Goal: Information Seeking & Learning: Learn about a topic

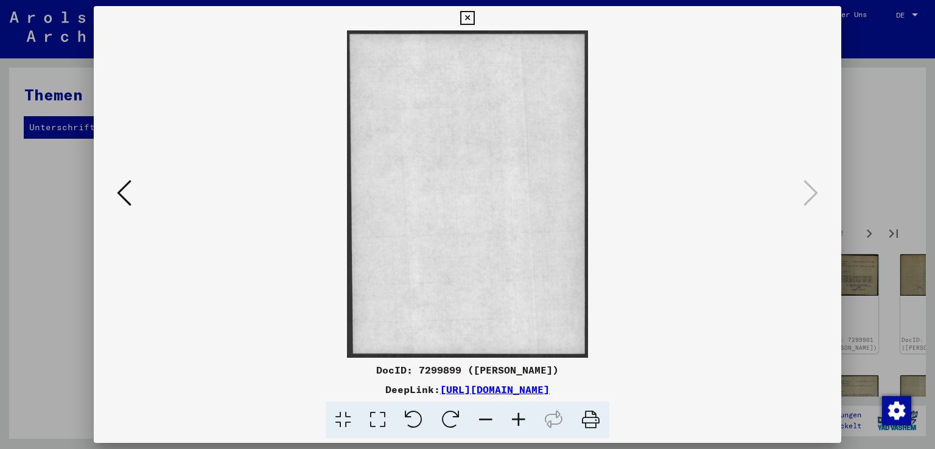
click at [118, 190] on icon at bounding box center [124, 192] width 15 height 29
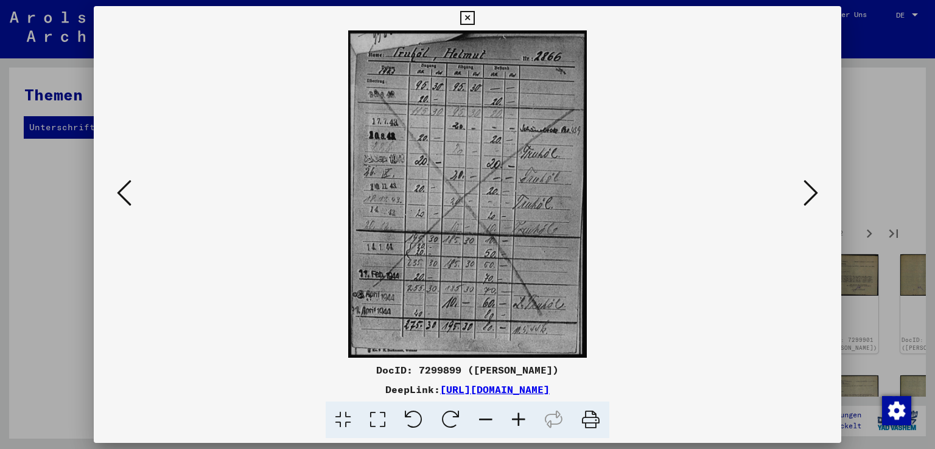
click at [118, 190] on icon at bounding box center [124, 192] width 15 height 29
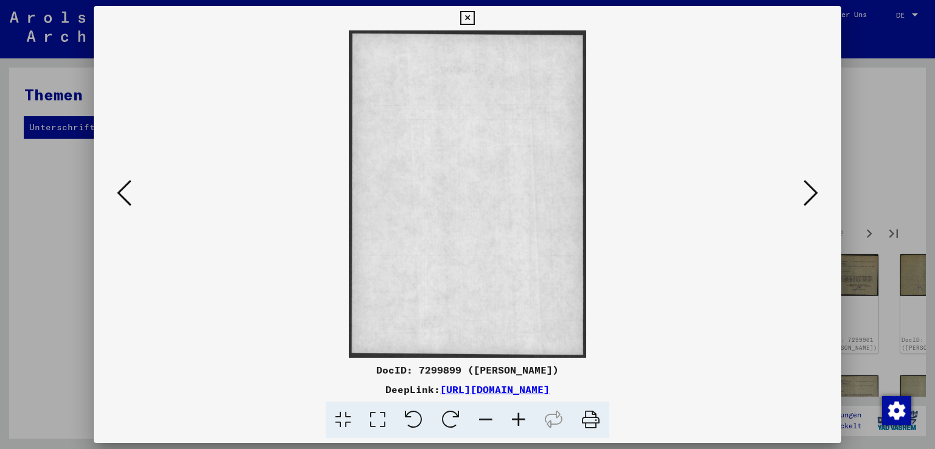
click at [118, 190] on icon at bounding box center [124, 192] width 15 height 29
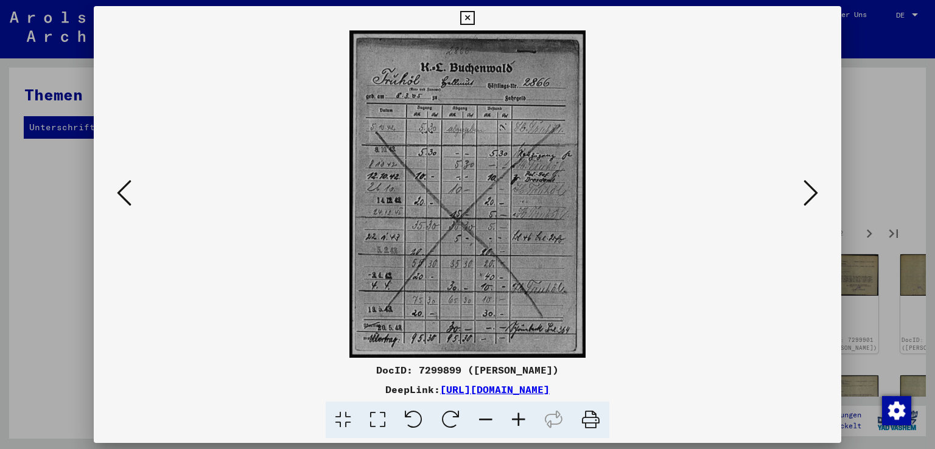
click at [118, 190] on icon at bounding box center [124, 192] width 15 height 29
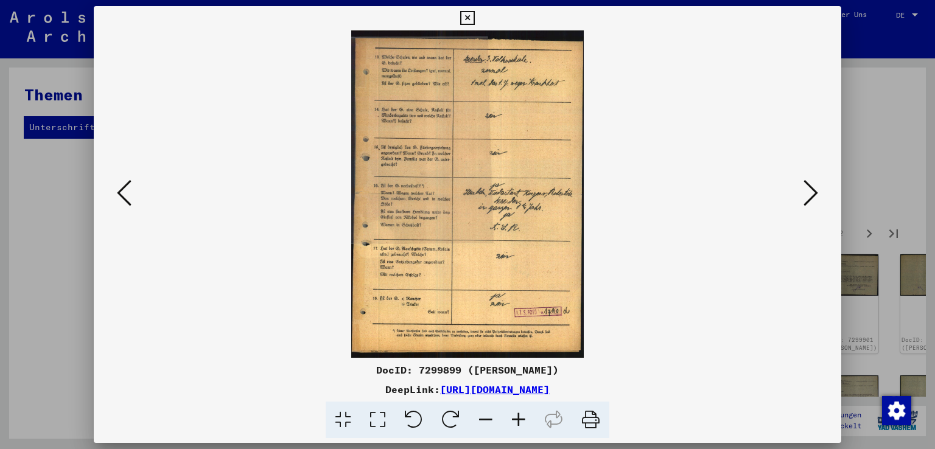
click at [118, 190] on icon at bounding box center [124, 192] width 15 height 29
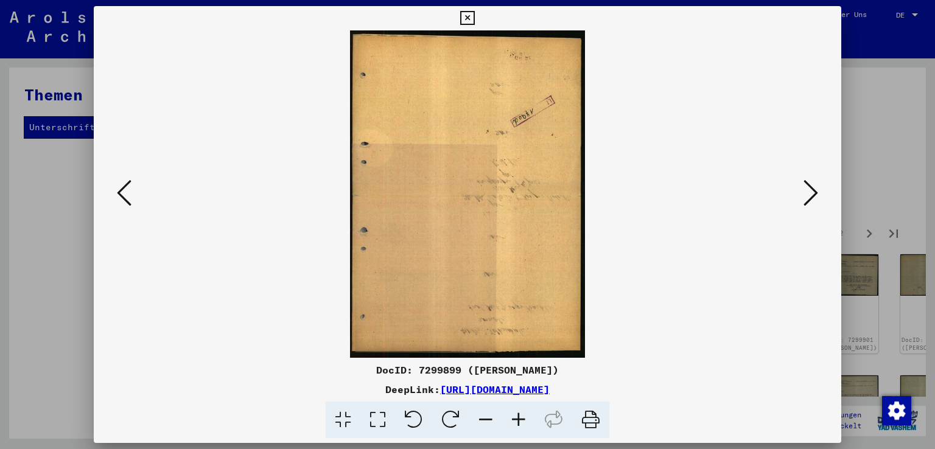
click at [118, 190] on icon at bounding box center [124, 192] width 15 height 29
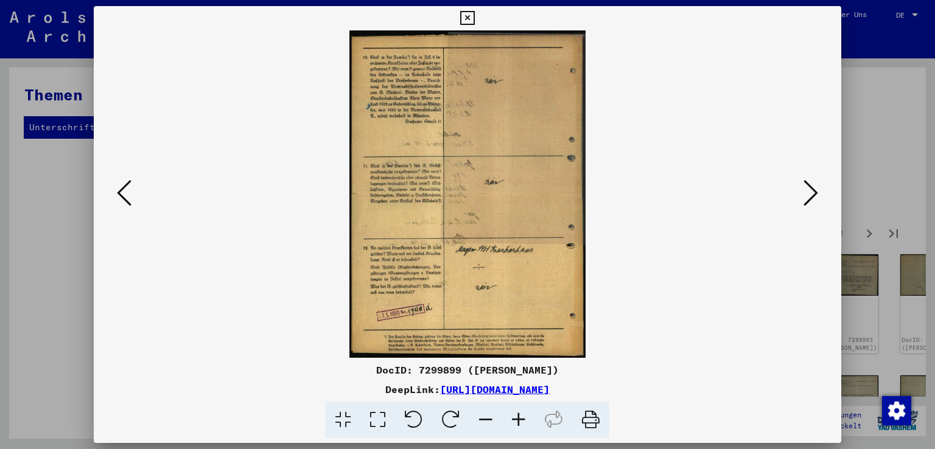
click at [118, 190] on icon at bounding box center [124, 192] width 15 height 29
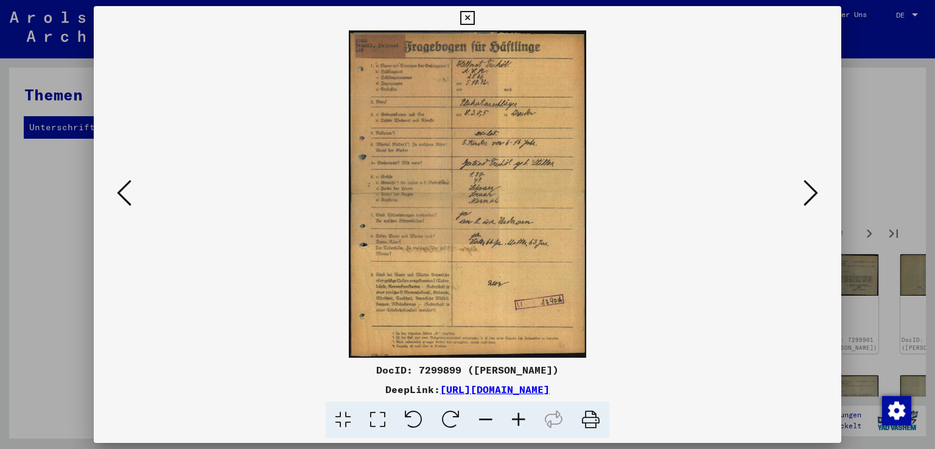
click at [118, 190] on icon at bounding box center [124, 192] width 15 height 29
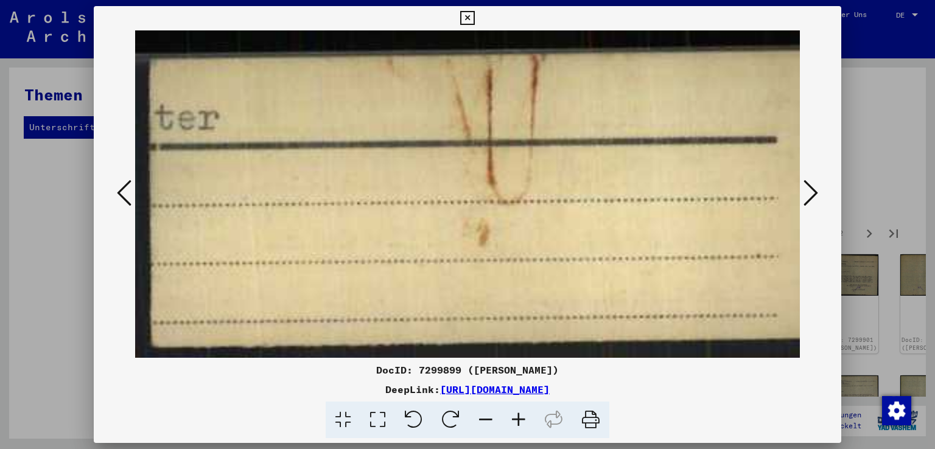
click at [118, 190] on icon at bounding box center [124, 192] width 15 height 29
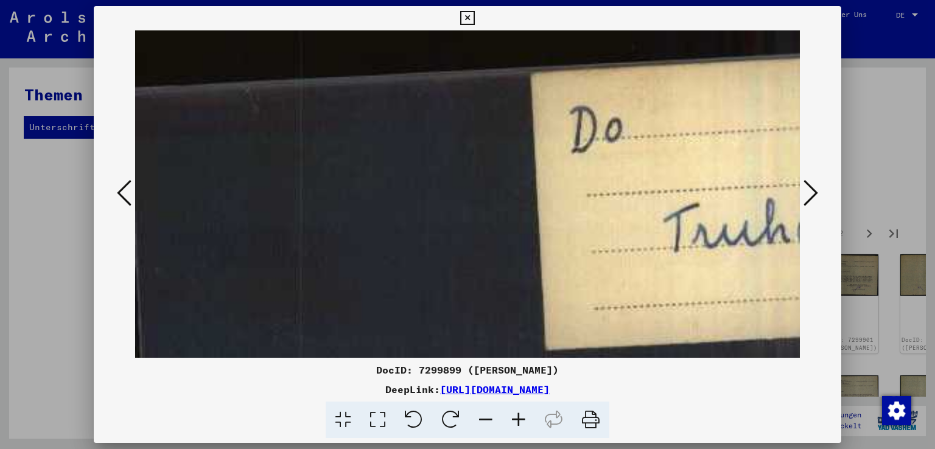
click at [118, 190] on icon at bounding box center [124, 192] width 15 height 29
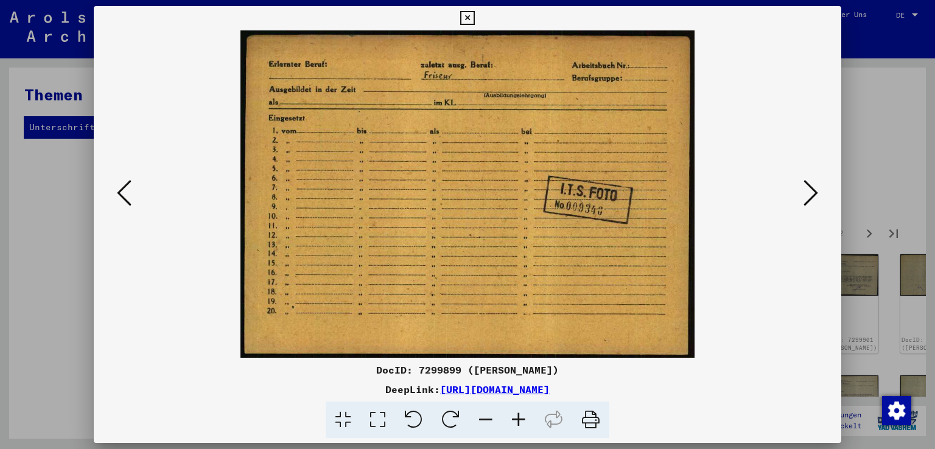
click at [118, 190] on icon at bounding box center [124, 192] width 15 height 29
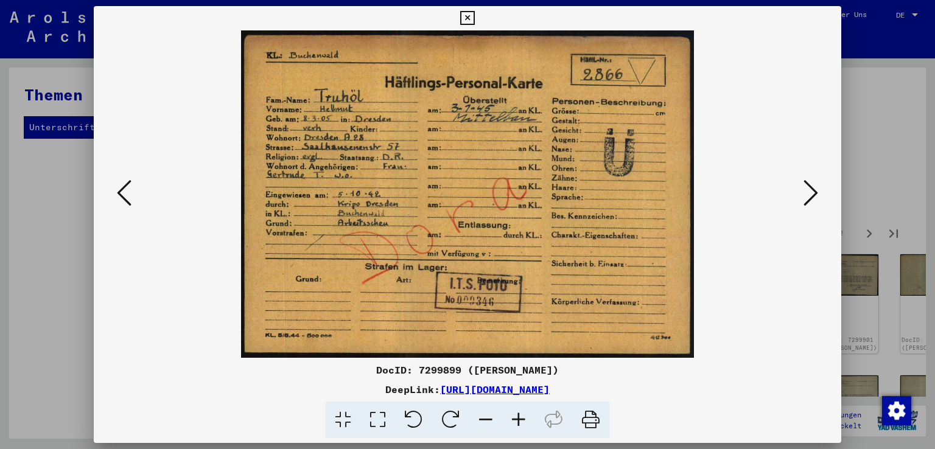
click at [118, 190] on icon at bounding box center [124, 192] width 15 height 29
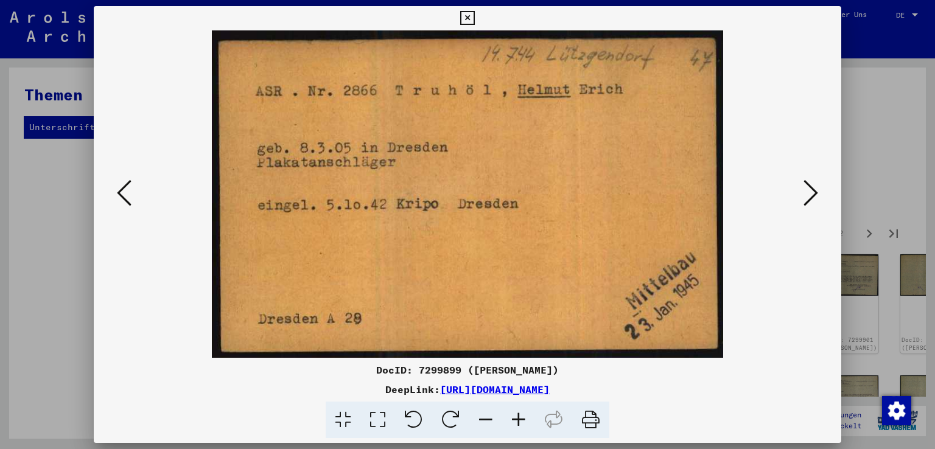
click at [118, 190] on icon at bounding box center [124, 192] width 15 height 29
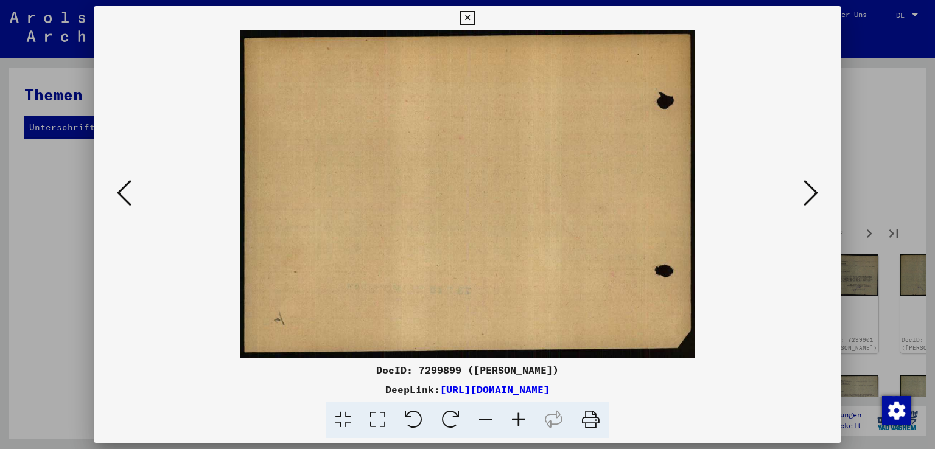
click at [118, 190] on icon at bounding box center [124, 192] width 15 height 29
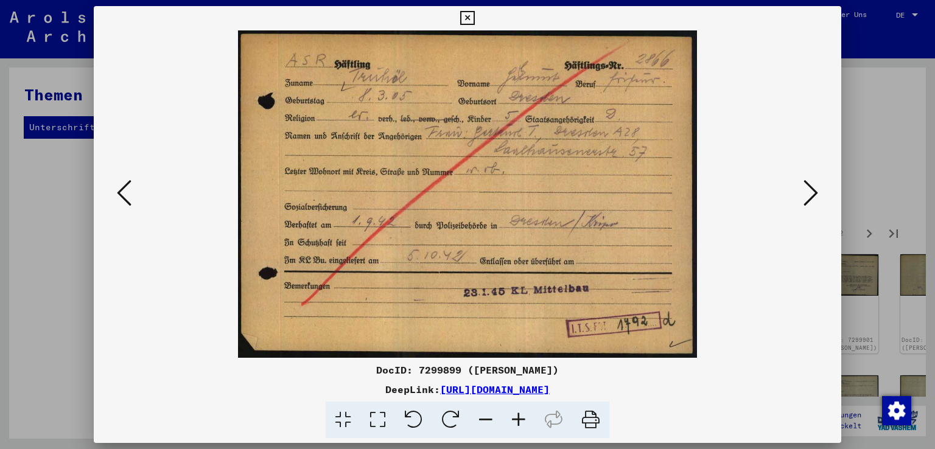
click at [118, 190] on icon at bounding box center [124, 192] width 15 height 29
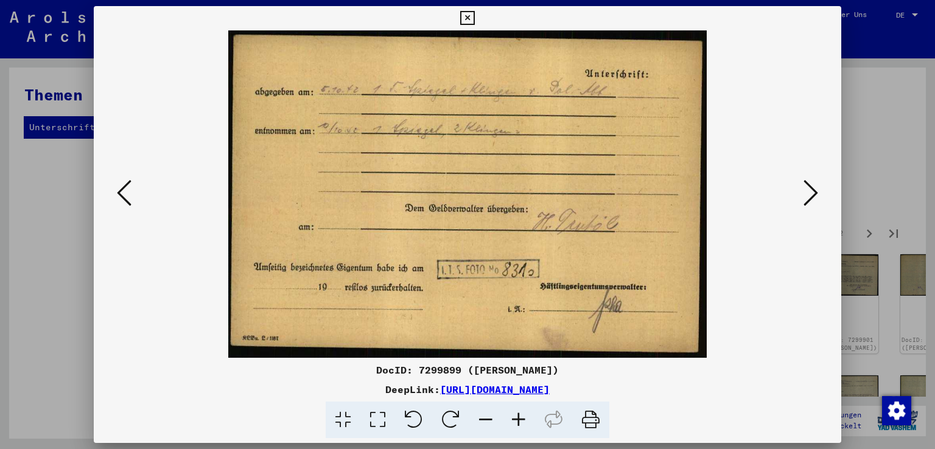
click at [118, 190] on icon at bounding box center [124, 192] width 15 height 29
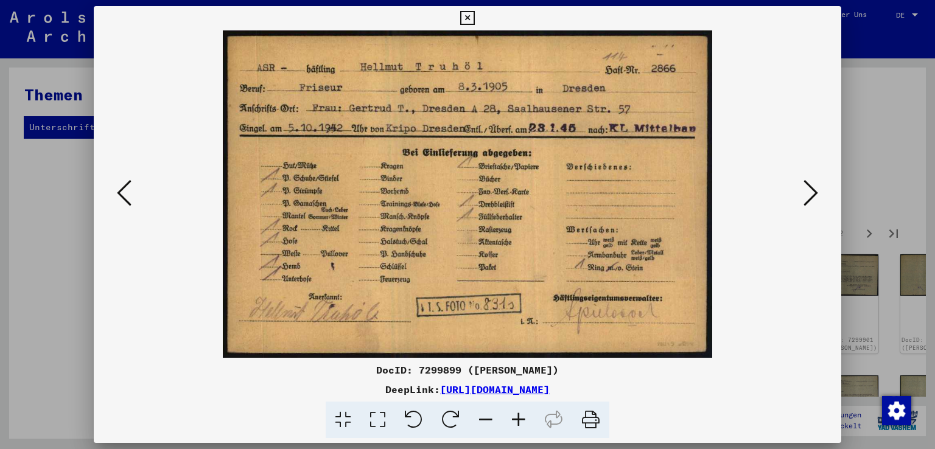
click at [118, 190] on icon at bounding box center [124, 192] width 15 height 29
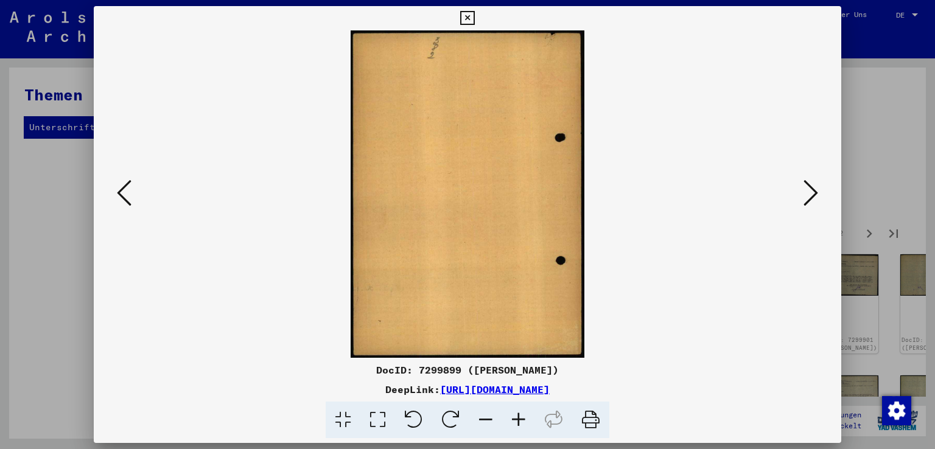
click at [118, 190] on icon at bounding box center [124, 192] width 15 height 29
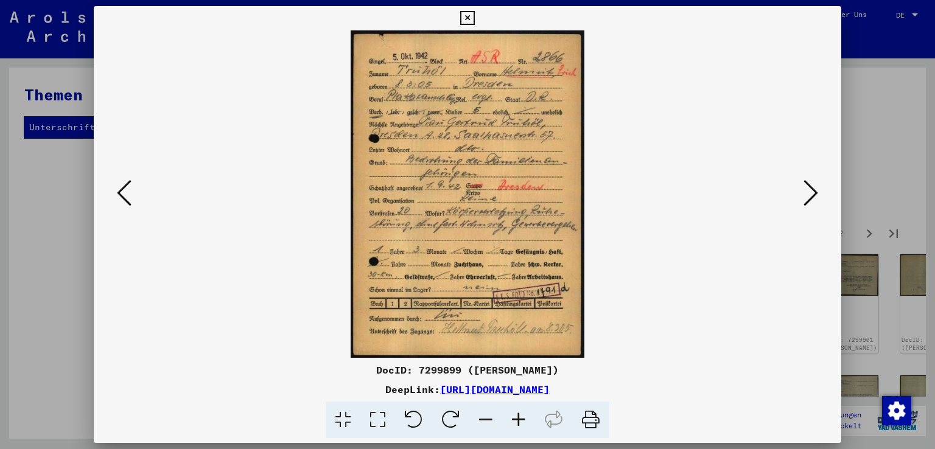
click at [118, 190] on icon at bounding box center [124, 192] width 15 height 29
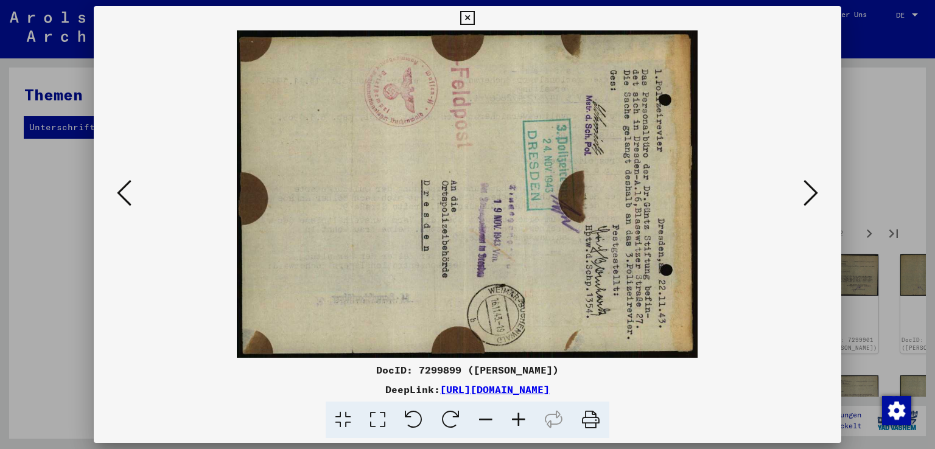
click at [118, 190] on icon at bounding box center [124, 192] width 15 height 29
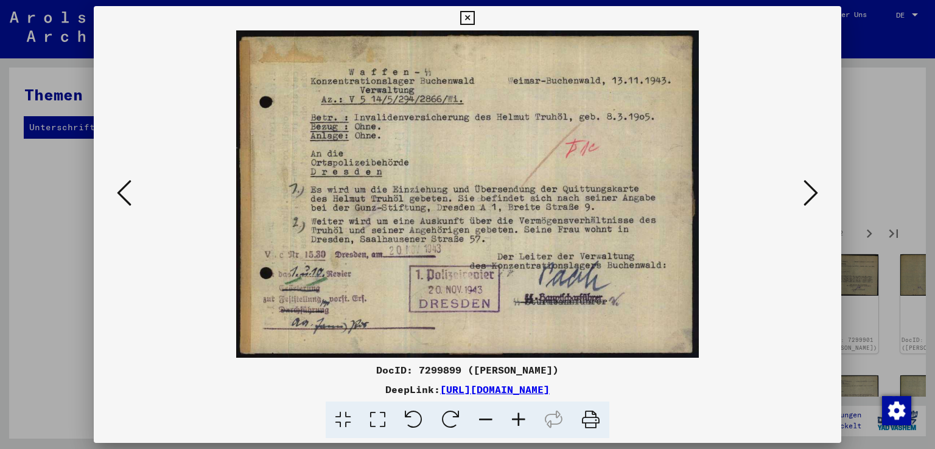
click at [118, 190] on icon at bounding box center [124, 192] width 15 height 29
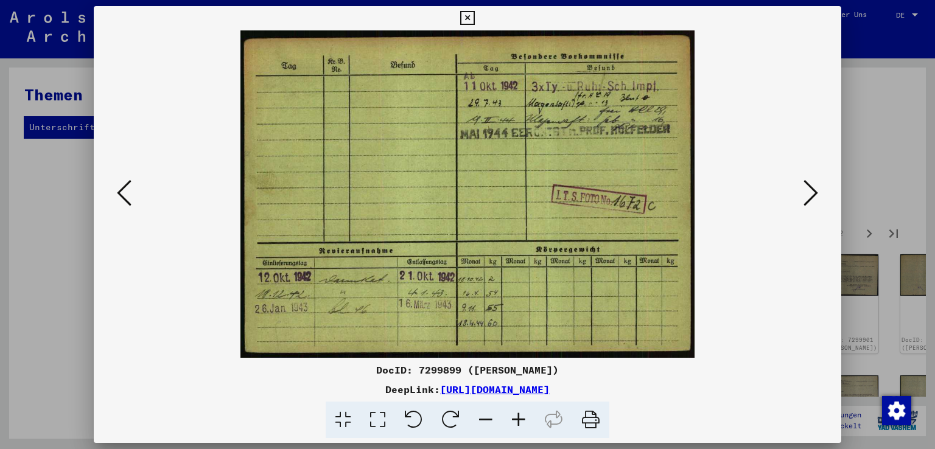
click at [118, 190] on icon at bounding box center [124, 192] width 15 height 29
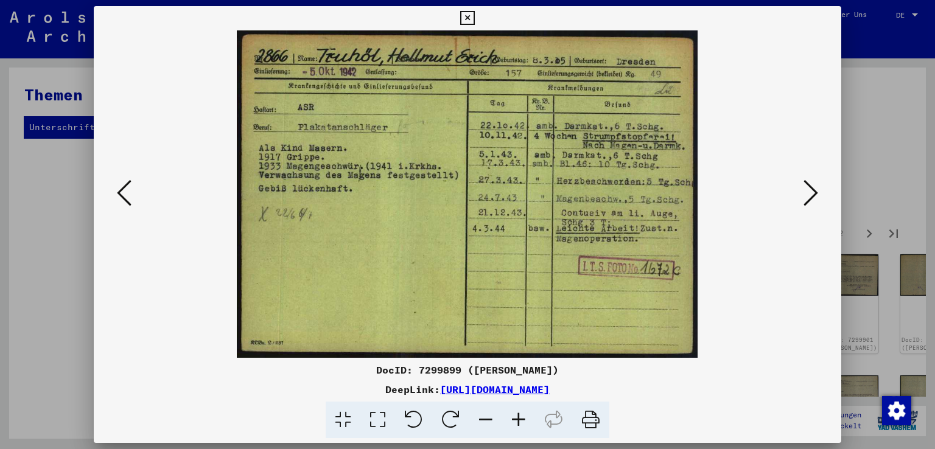
click at [118, 190] on icon at bounding box center [124, 192] width 15 height 29
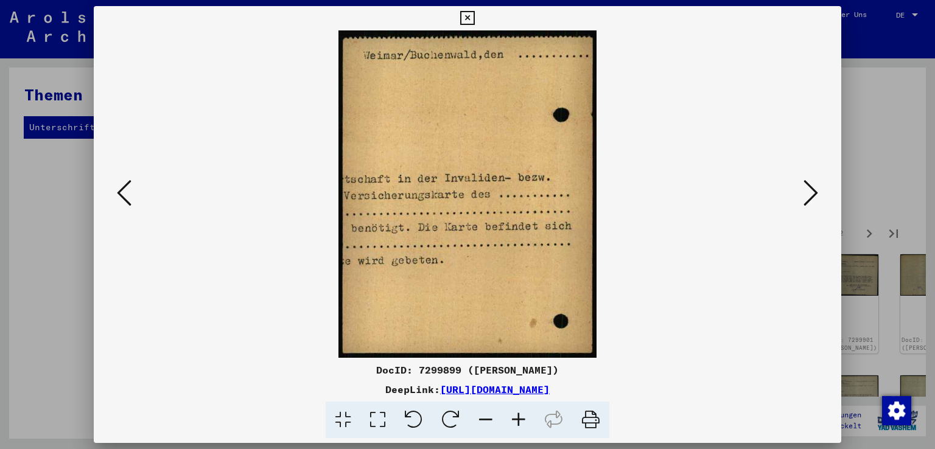
click at [118, 190] on icon at bounding box center [124, 192] width 15 height 29
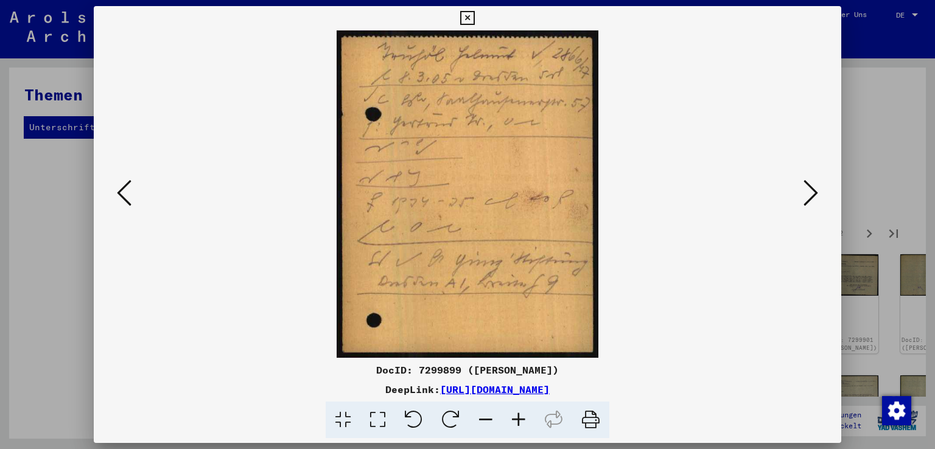
click at [118, 190] on icon at bounding box center [124, 192] width 15 height 29
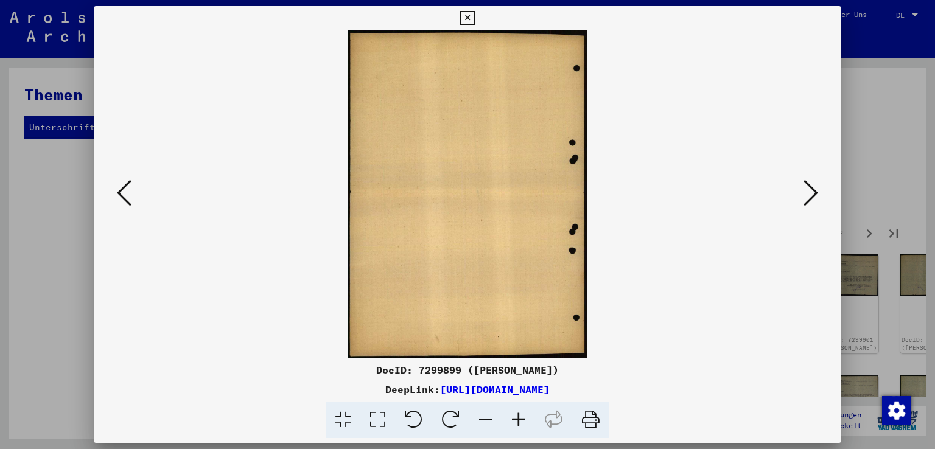
click at [118, 190] on icon at bounding box center [124, 192] width 15 height 29
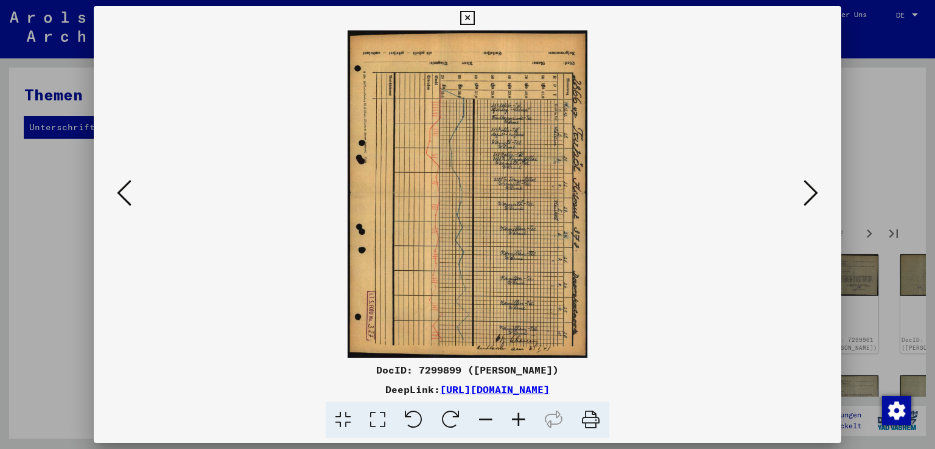
click at [118, 190] on icon at bounding box center [124, 192] width 15 height 29
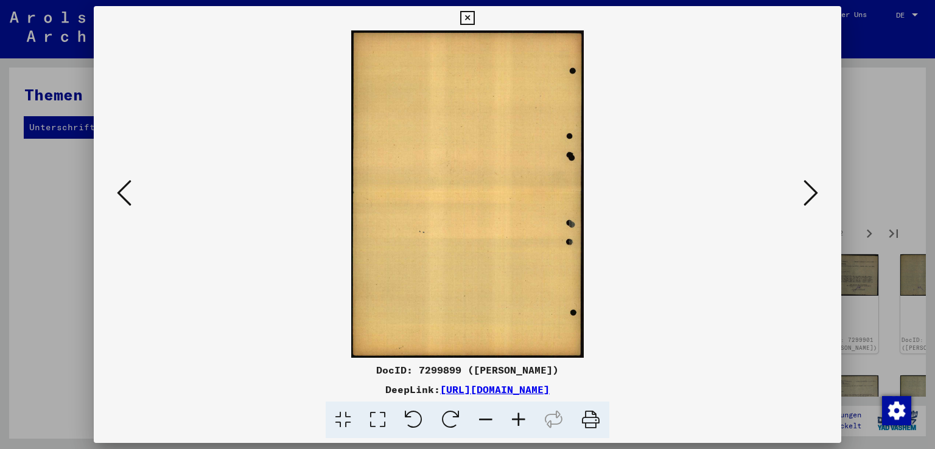
click at [118, 190] on icon at bounding box center [124, 192] width 15 height 29
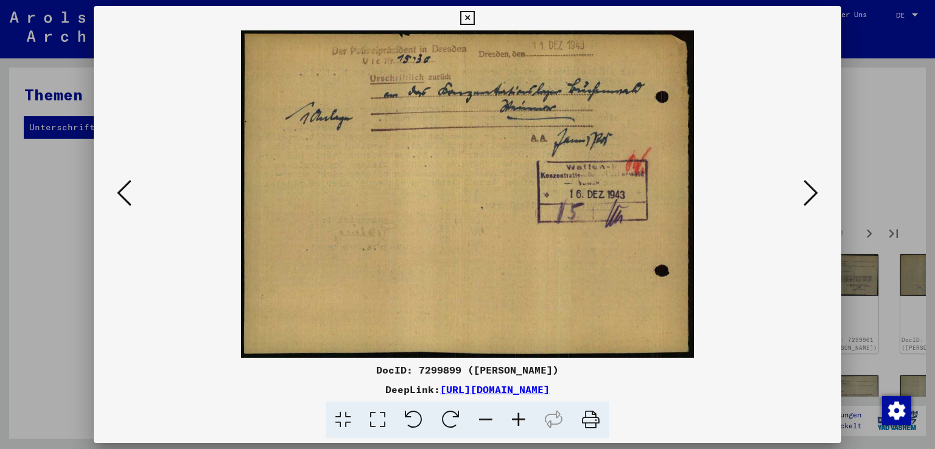
click at [118, 190] on icon at bounding box center [124, 192] width 15 height 29
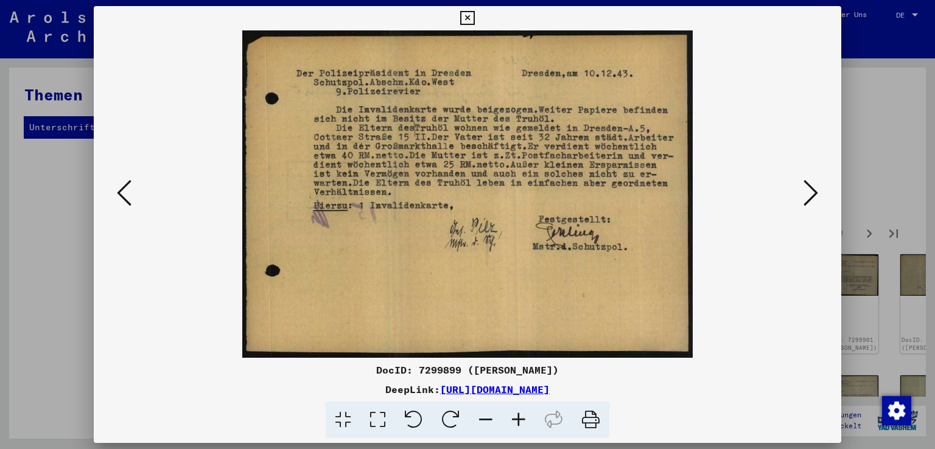
click at [118, 190] on icon at bounding box center [124, 192] width 15 height 29
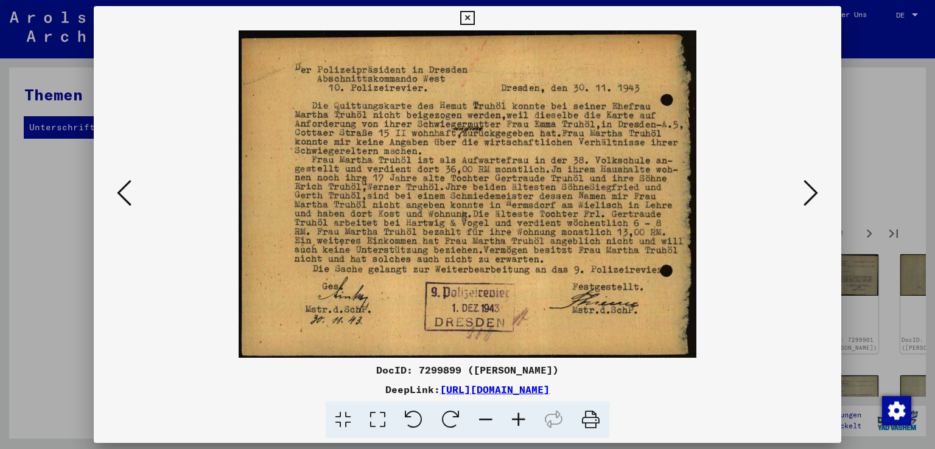
click at [118, 190] on icon at bounding box center [124, 192] width 15 height 29
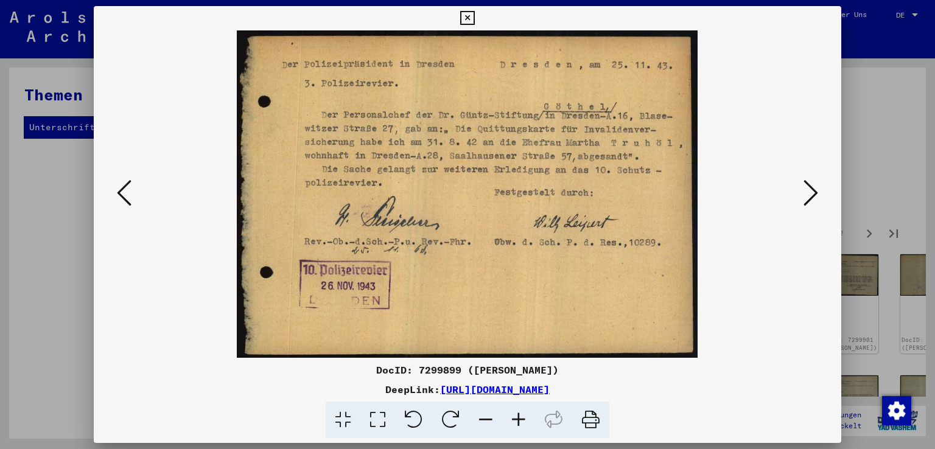
click at [118, 190] on icon at bounding box center [124, 192] width 15 height 29
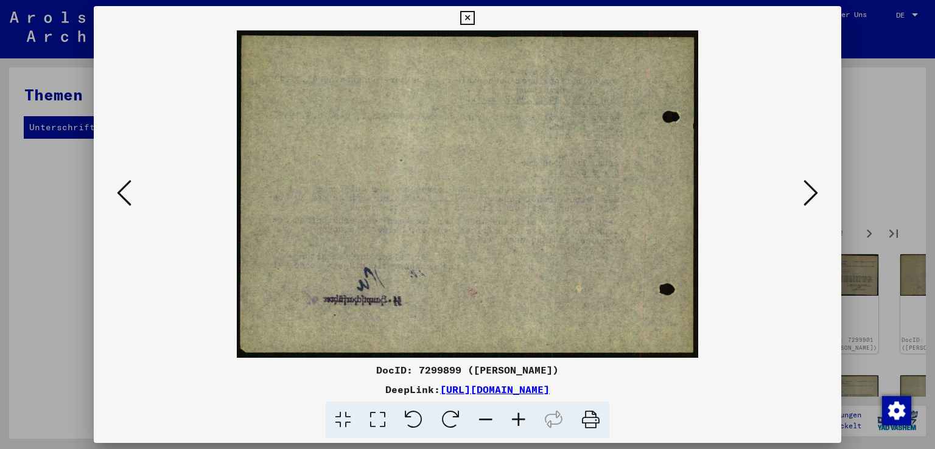
click at [118, 190] on icon at bounding box center [124, 192] width 15 height 29
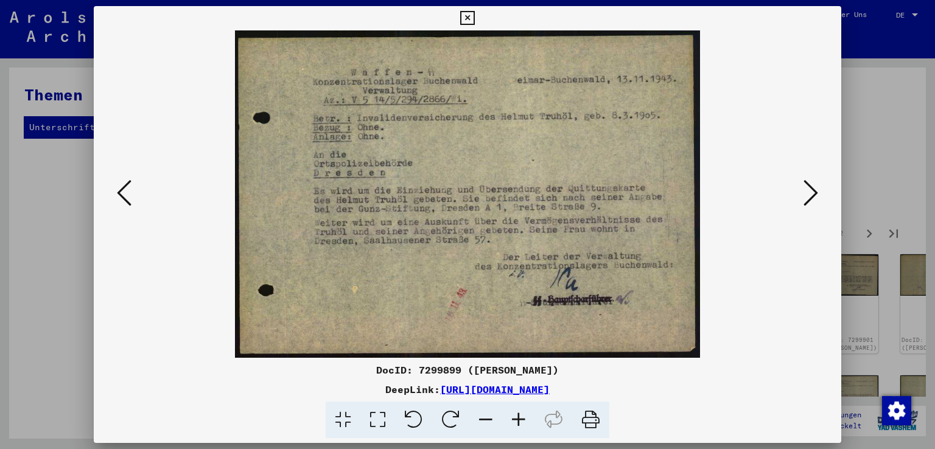
click at [118, 190] on icon at bounding box center [124, 192] width 15 height 29
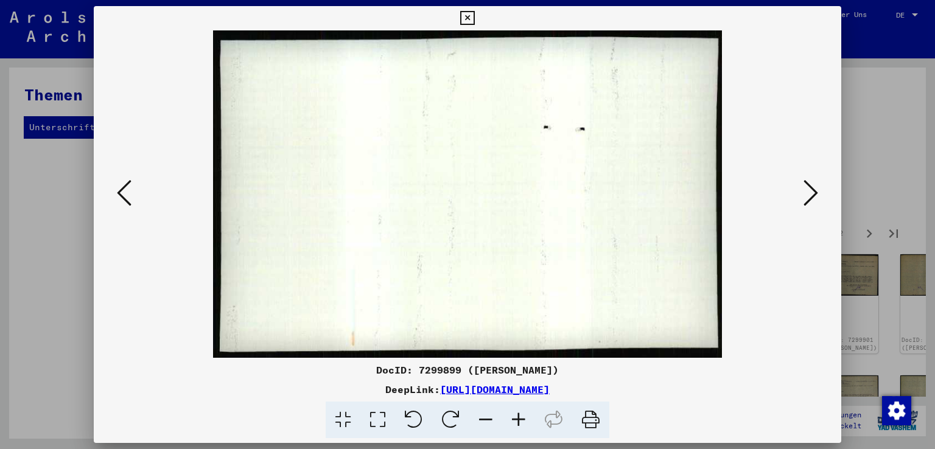
click at [118, 190] on icon at bounding box center [124, 192] width 15 height 29
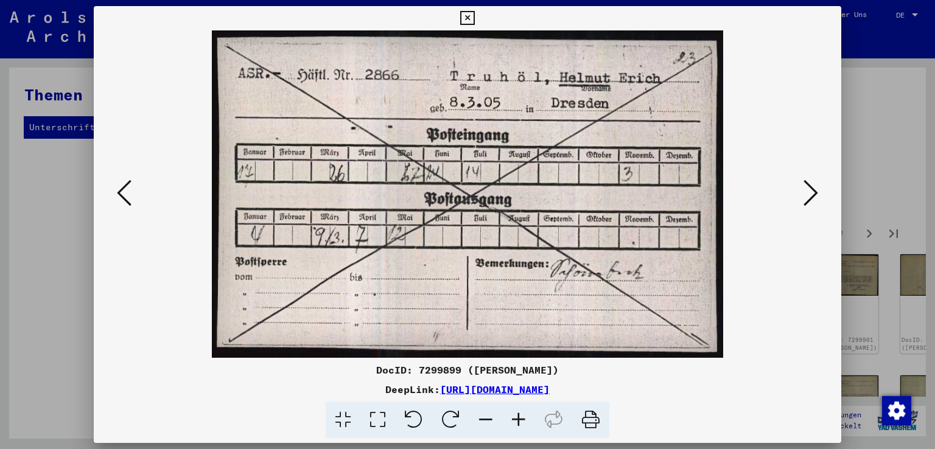
click at [118, 190] on icon at bounding box center [124, 192] width 15 height 29
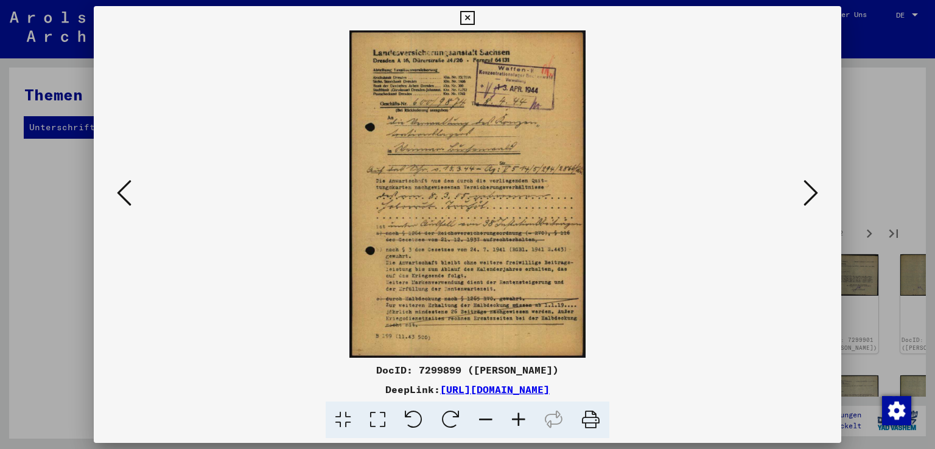
click at [118, 190] on icon at bounding box center [124, 192] width 15 height 29
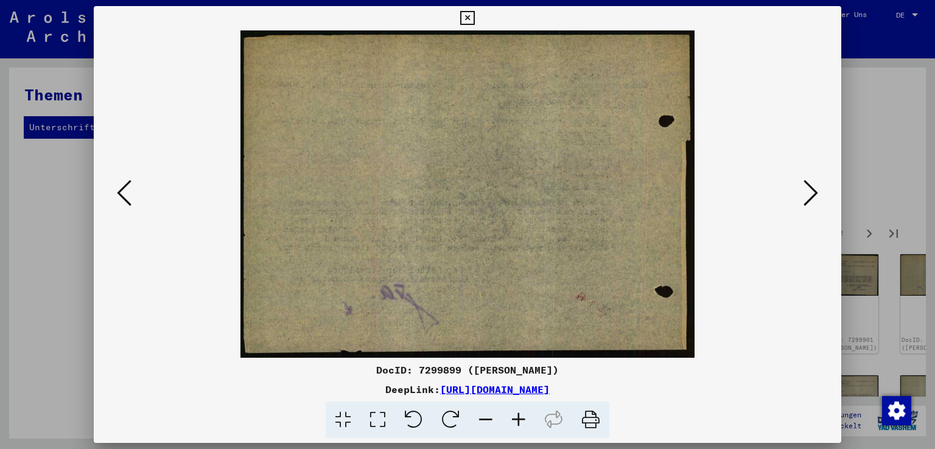
click at [118, 190] on icon at bounding box center [124, 192] width 15 height 29
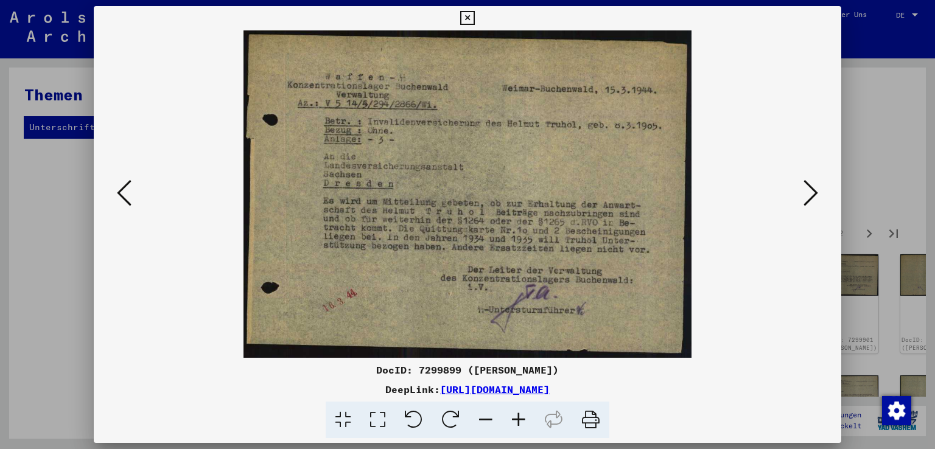
click at [118, 190] on icon at bounding box center [124, 192] width 15 height 29
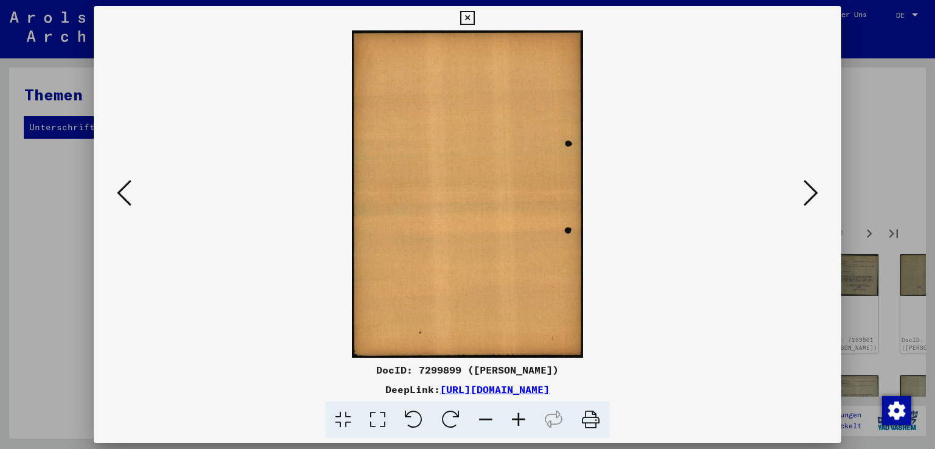
click at [118, 190] on icon at bounding box center [124, 192] width 15 height 29
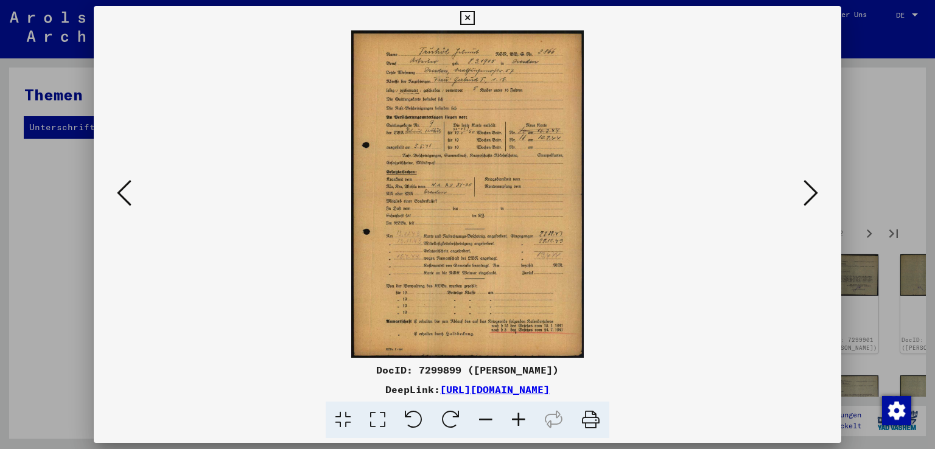
click at [118, 190] on icon at bounding box center [124, 192] width 15 height 29
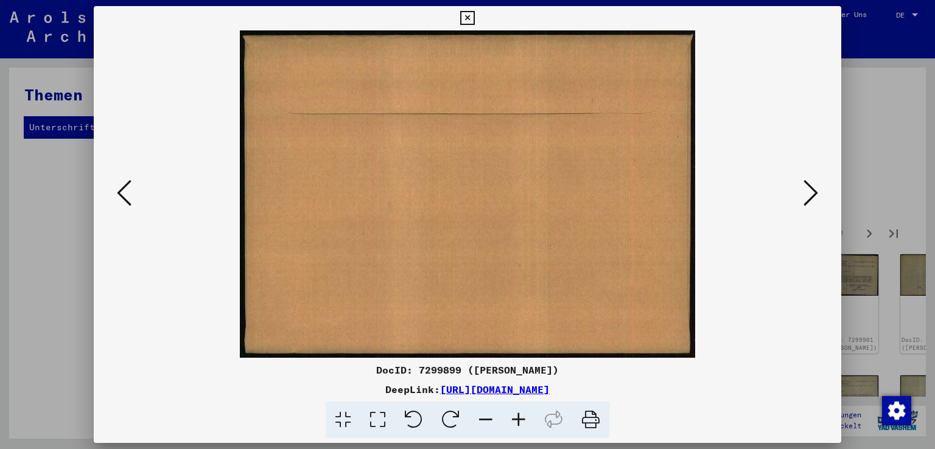
click at [118, 190] on icon at bounding box center [124, 192] width 15 height 29
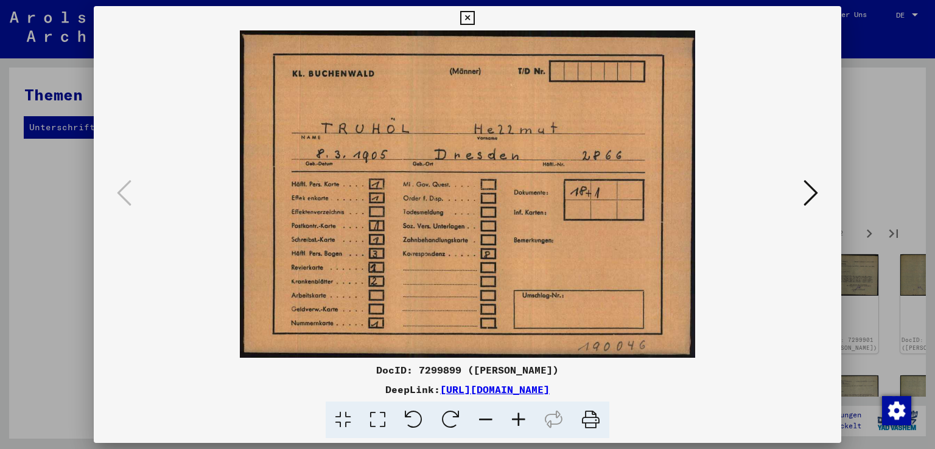
click at [817, 193] on icon at bounding box center [811, 192] width 15 height 29
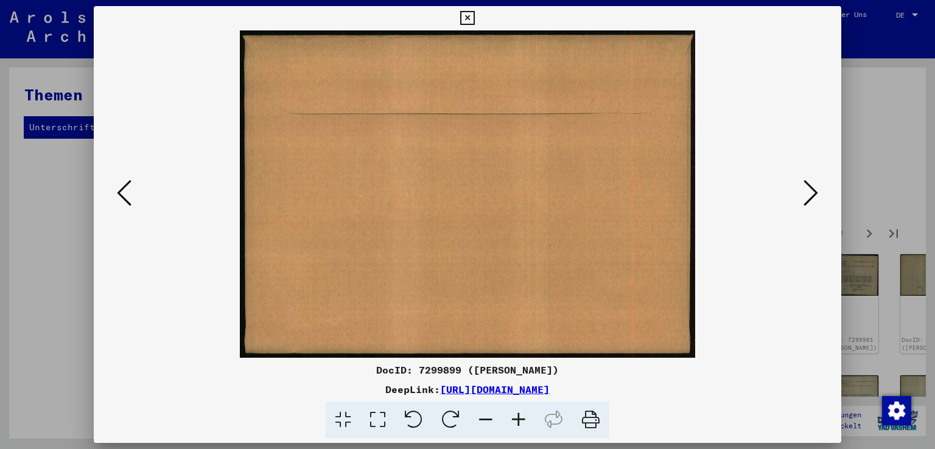
click at [817, 193] on icon at bounding box center [811, 192] width 15 height 29
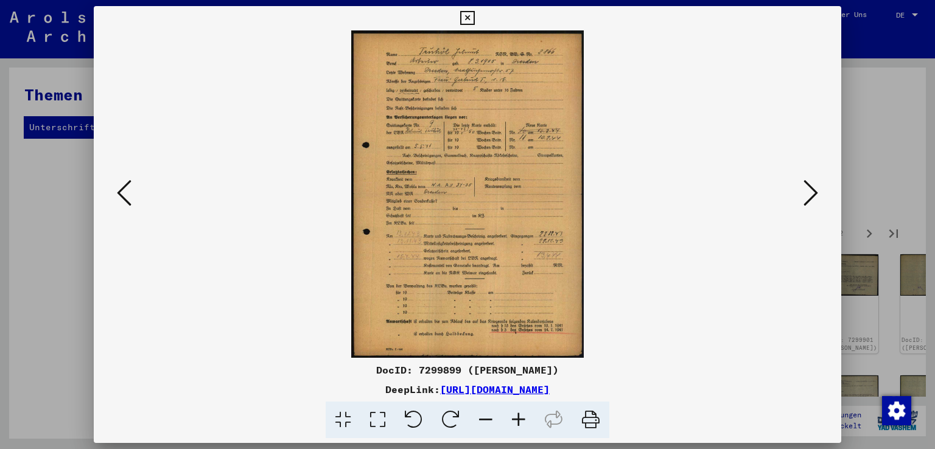
click at [519, 417] on icon at bounding box center [518, 420] width 33 height 37
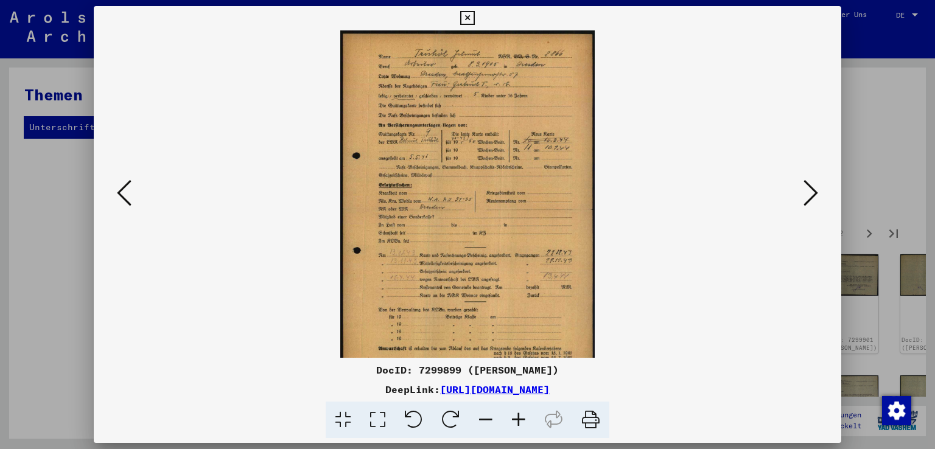
click at [519, 417] on icon at bounding box center [518, 420] width 33 height 37
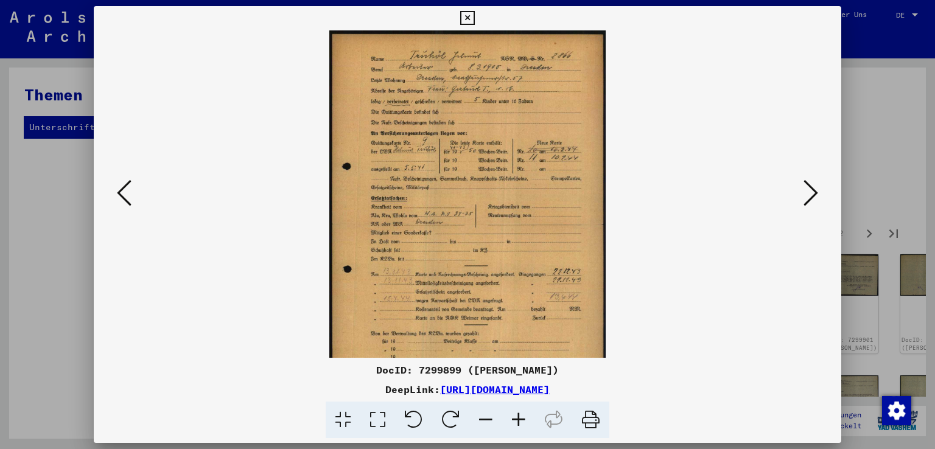
click at [519, 417] on icon at bounding box center [518, 420] width 33 height 37
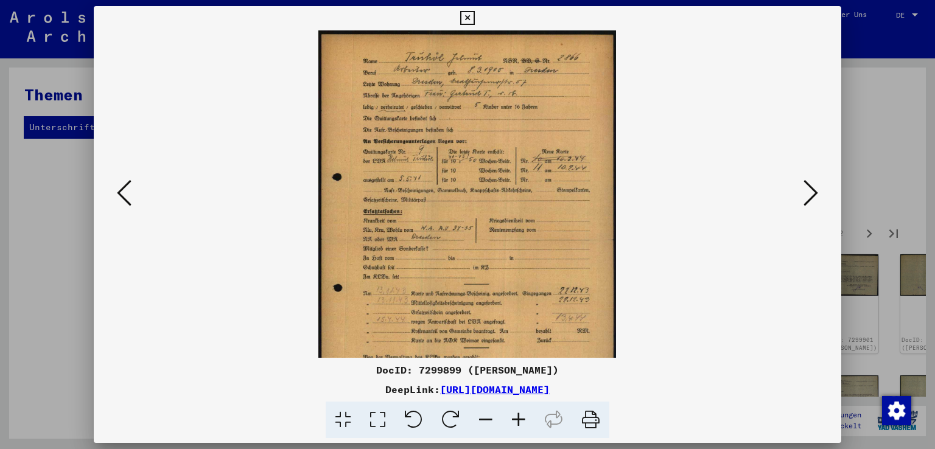
click at [519, 417] on icon at bounding box center [518, 420] width 33 height 37
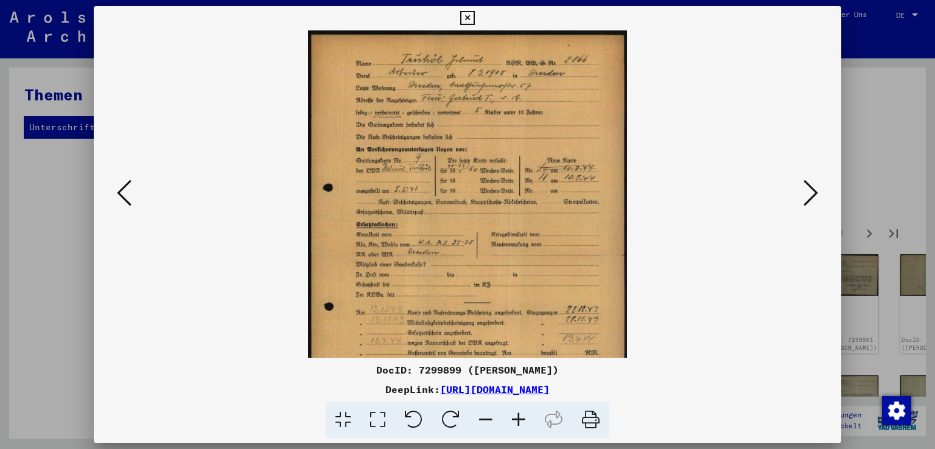
click at [519, 417] on icon at bounding box center [518, 420] width 33 height 37
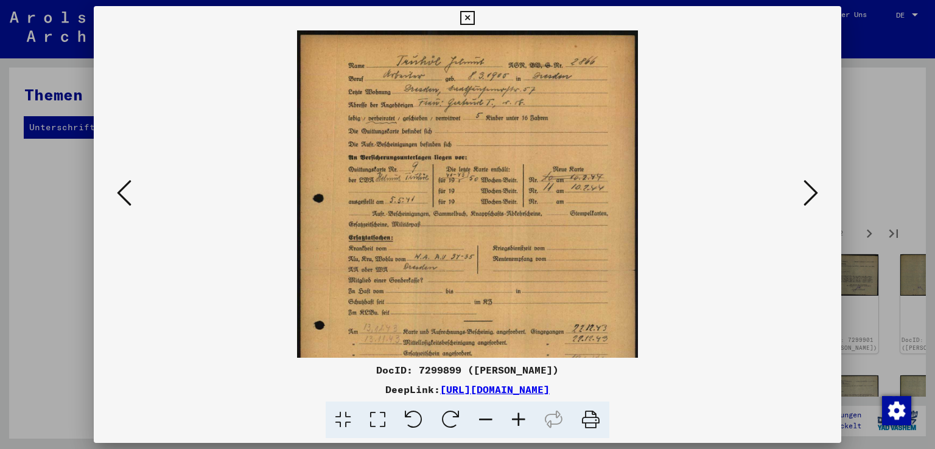
click at [519, 417] on icon at bounding box center [518, 420] width 33 height 37
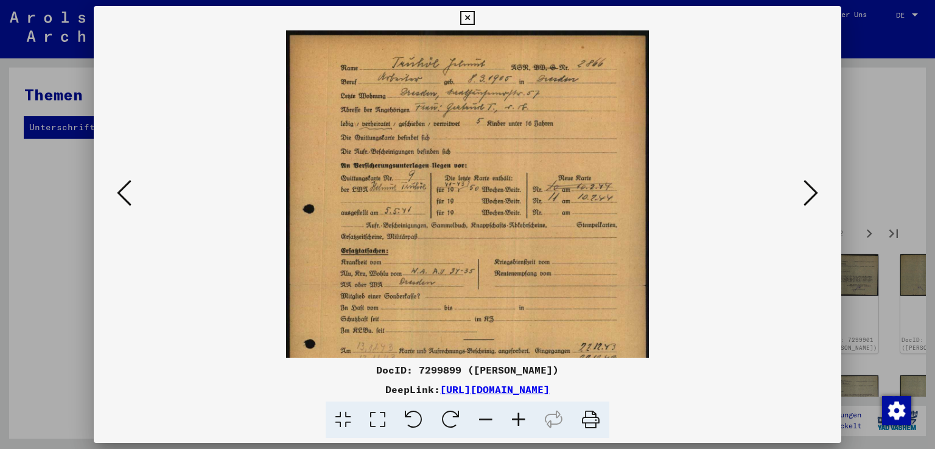
click at [519, 417] on icon at bounding box center [518, 420] width 33 height 37
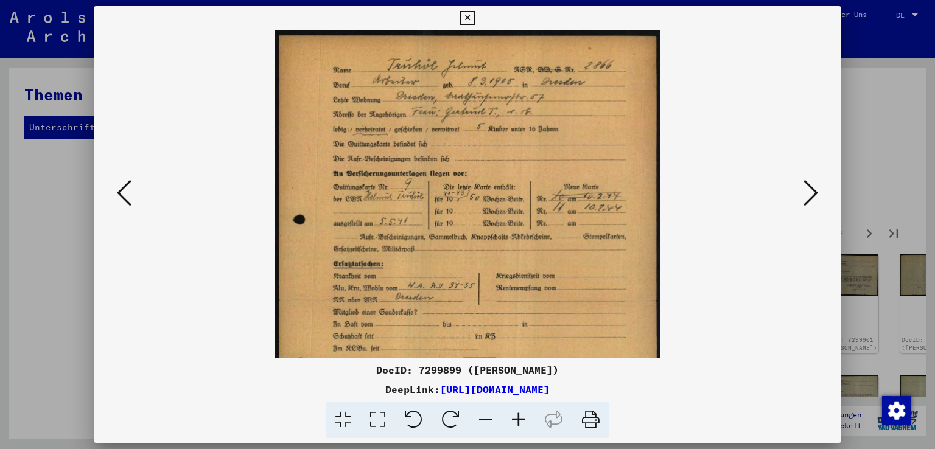
click at [519, 417] on icon at bounding box center [518, 420] width 33 height 37
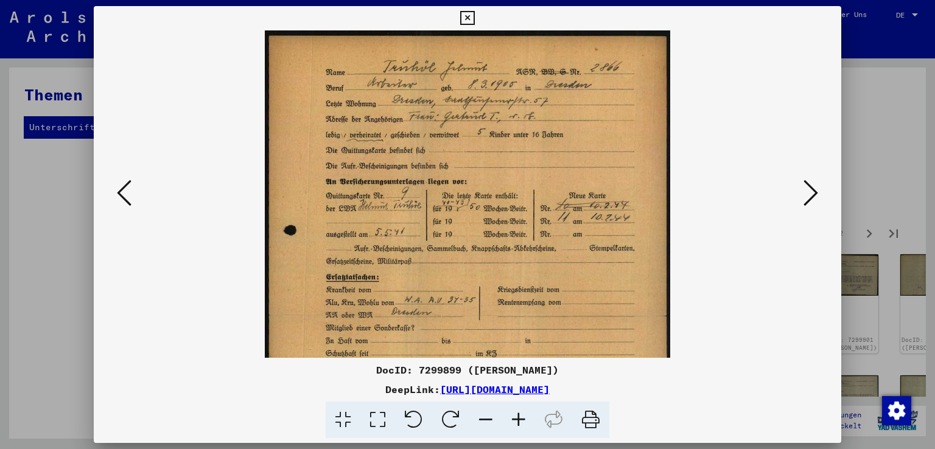
click at [519, 417] on icon at bounding box center [518, 420] width 33 height 37
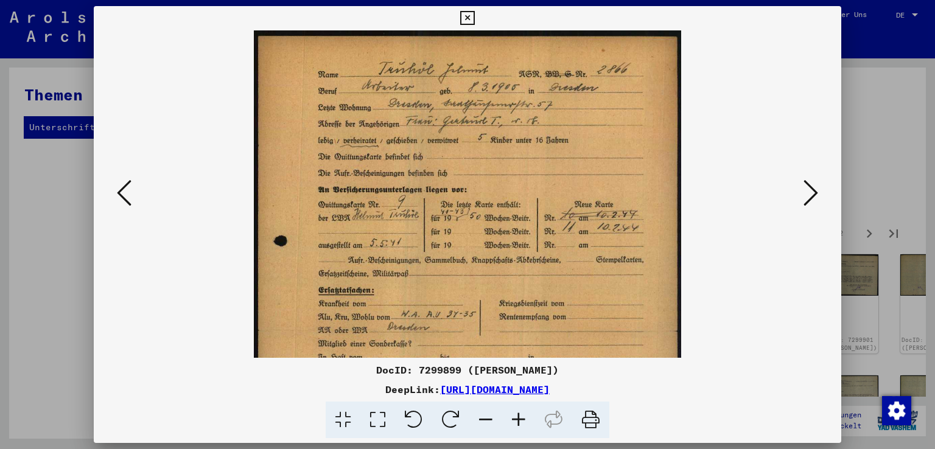
click at [519, 417] on icon at bounding box center [518, 420] width 33 height 37
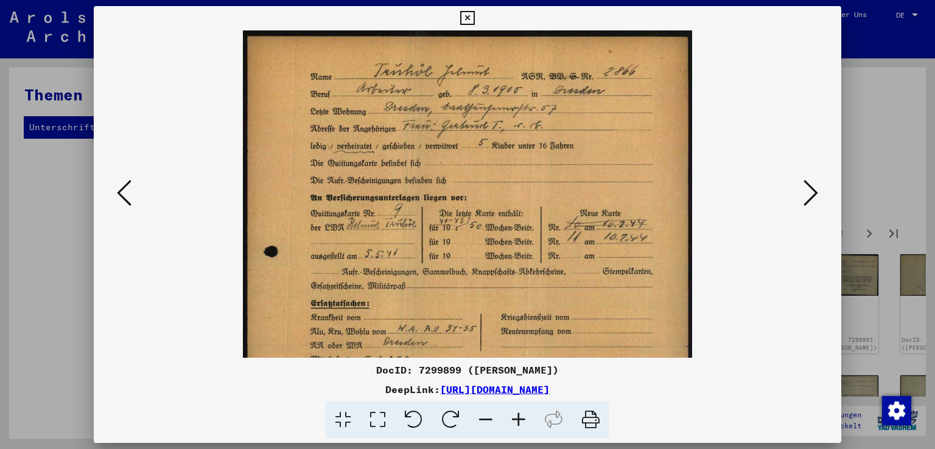
click at [519, 417] on icon at bounding box center [518, 420] width 33 height 37
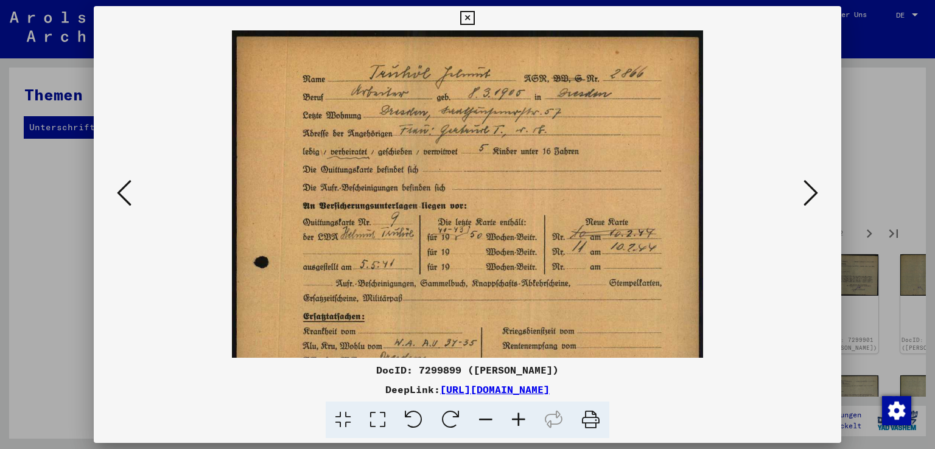
click at [519, 417] on icon at bounding box center [518, 420] width 33 height 37
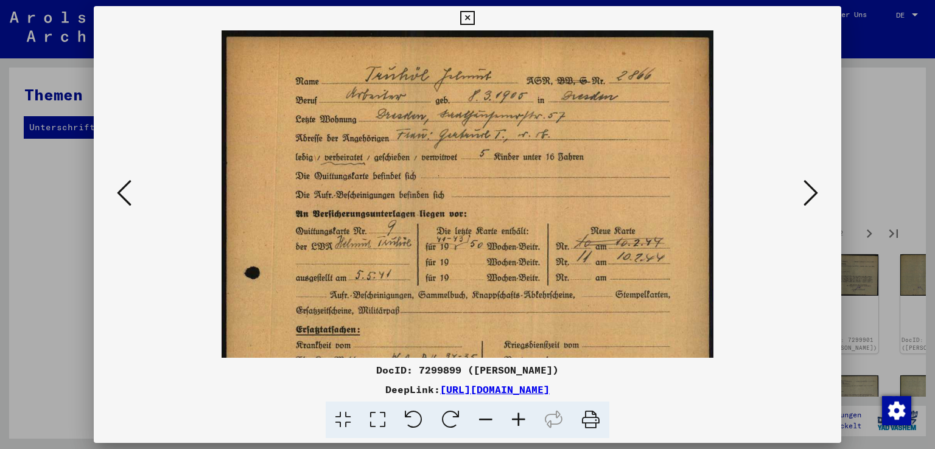
click at [519, 417] on icon at bounding box center [518, 420] width 33 height 37
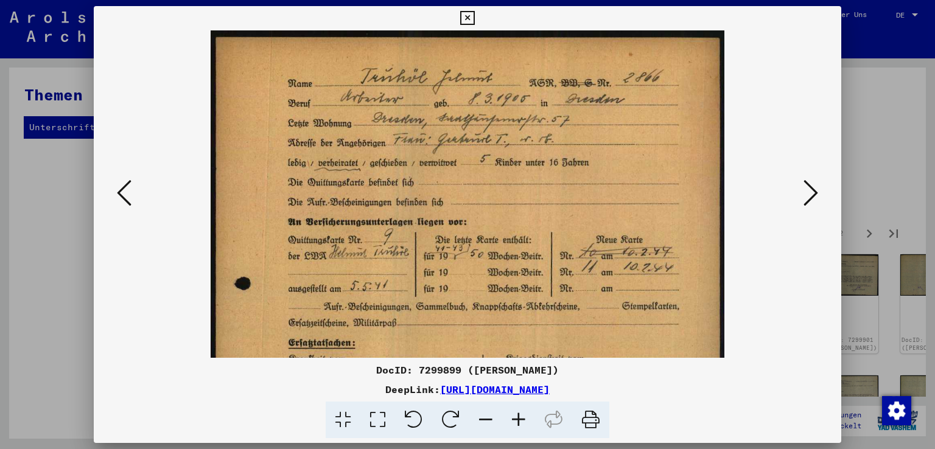
click at [519, 417] on icon at bounding box center [518, 420] width 33 height 37
